Goal: Information Seeking & Learning: Learn about a topic

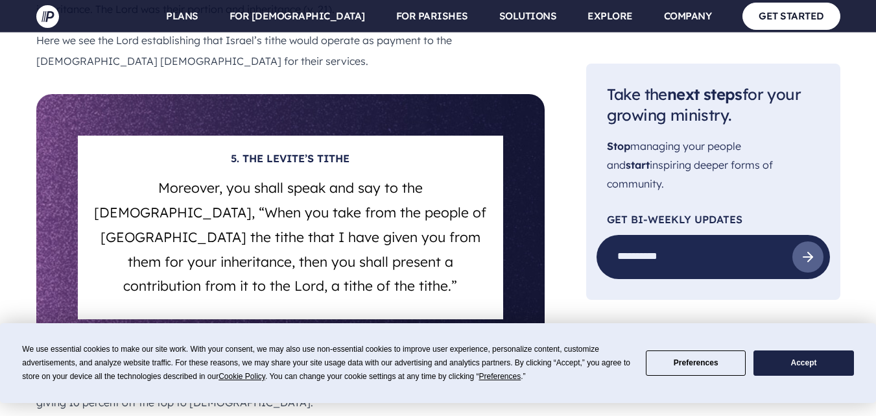
scroll to position [4603, 0]
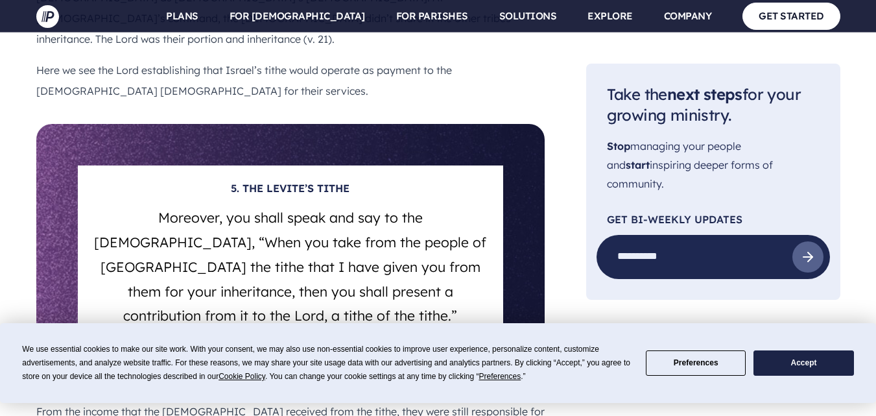
drag, startPoint x: 121, startPoint y: 124, endPoint x: 300, endPoint y: 165, distance: 184.0
drag, startPoint x: 123, startPoint y: 176, endPoint x: 294, endPoint y: 202, distance: 173.1
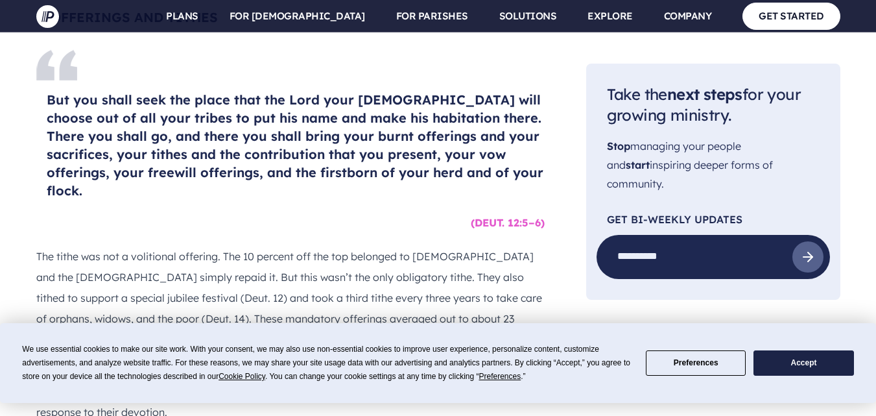
scroll to position [5057, 0]
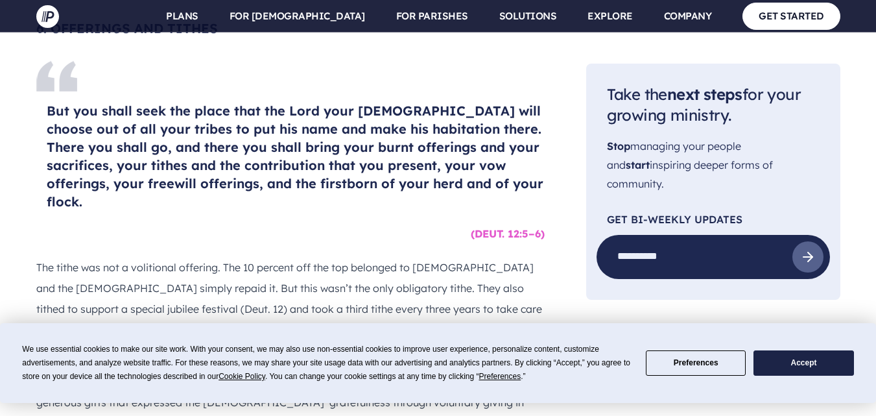
drag, startPoint x: 100, startPoint y: 161, endPoint x: 246, endPoint y: 206, distance: 153.4
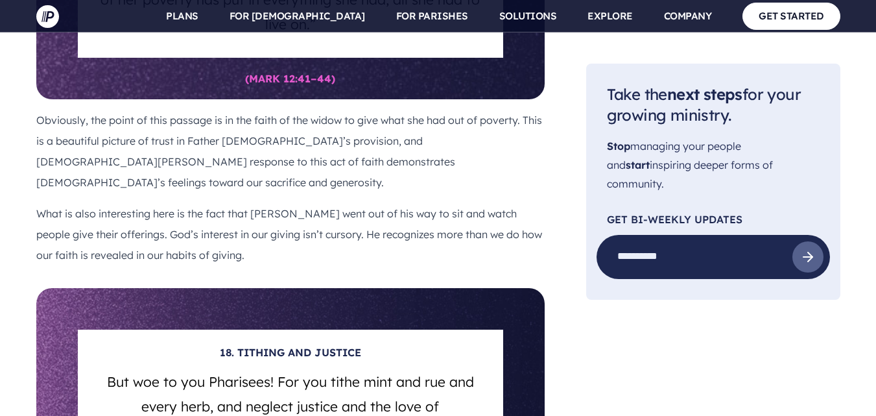
scroll to position [10879, 0]
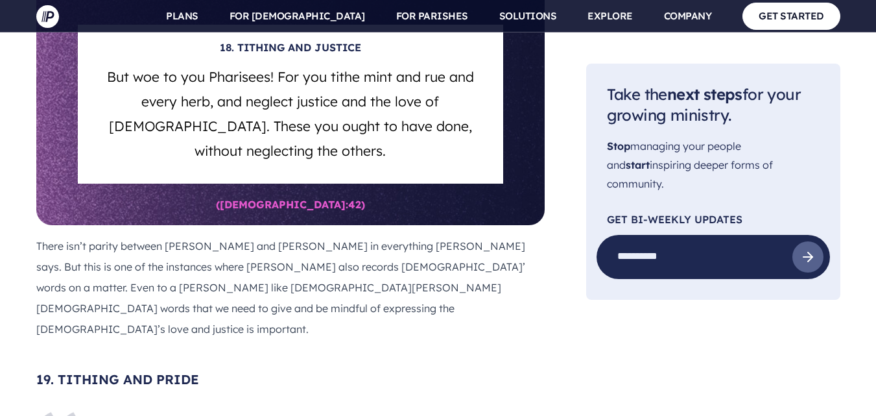
drag, startPoint x: 233, startPoint y: 143, endPoint x: 363, endPoint y: 198, distance: 140.6
drag, startPoint x: 383, startPoint y: 215, endPoint x: 436, endPoint y: 226, distance: 54.3
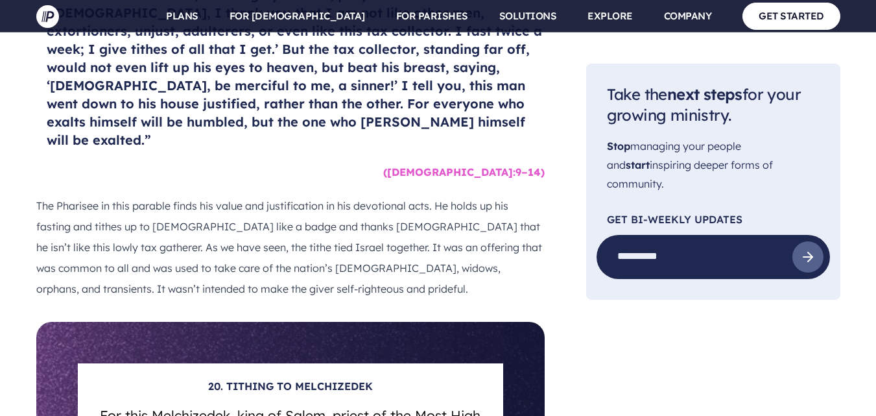
scroll to position [11397, 0]
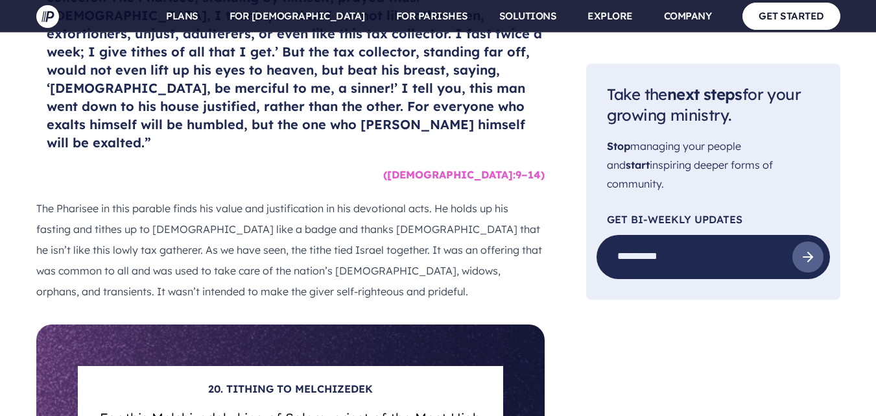
drag, startPoint x: 50, startPoint y: 97, endPoint x: 271, endPoint y: 218, distance: 251.8
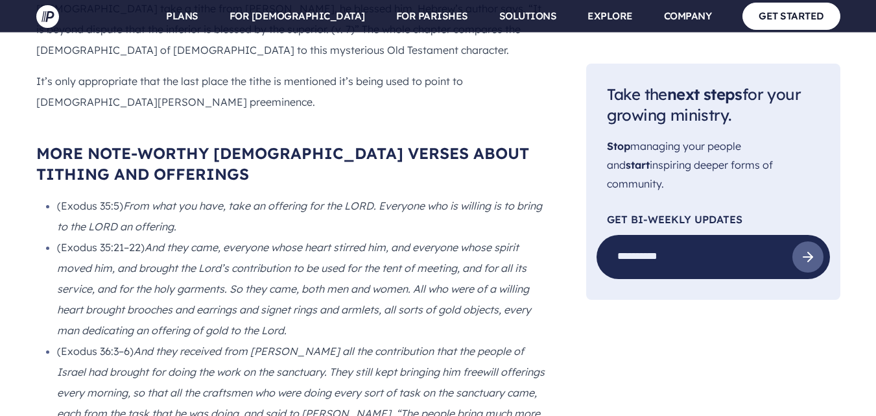
scroll to position [12240, 0]
